Goal: Information Seeking & Learning: Learn about a topic

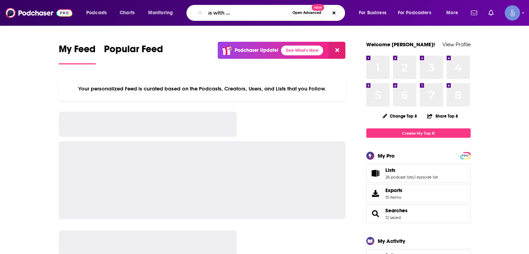
type input "The Root of All Success with The Real [PERSON_NAME]"
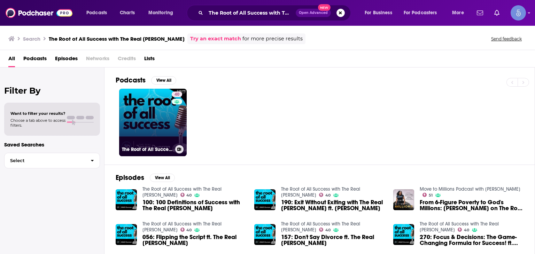
click at [175, 126] on div "40" at bounding box center [178, 119] width 12 height 54
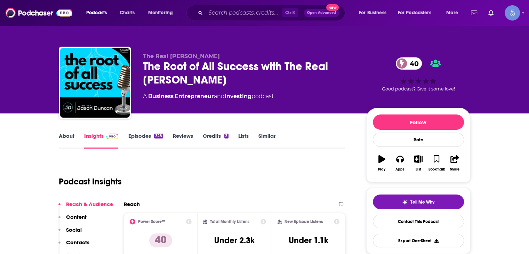
scroll to position [35, 0]
